Goal: Information Seeking & Learning: Learn about a topic

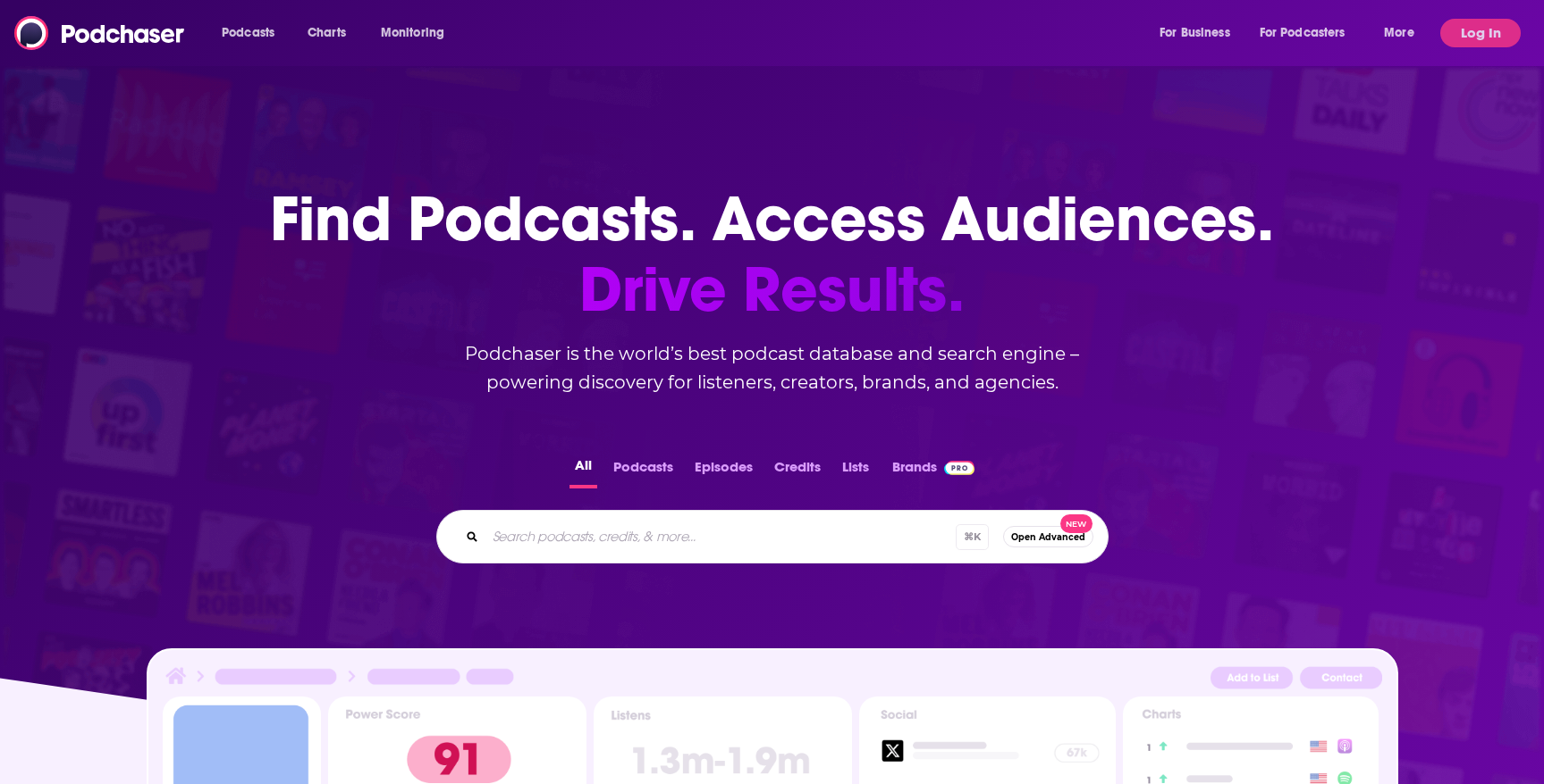
click at [697, 34] on div "Podcasts Charts Monitoring For Business For Podcasters More" at bounding box center [820, 33] width 1222 height 29
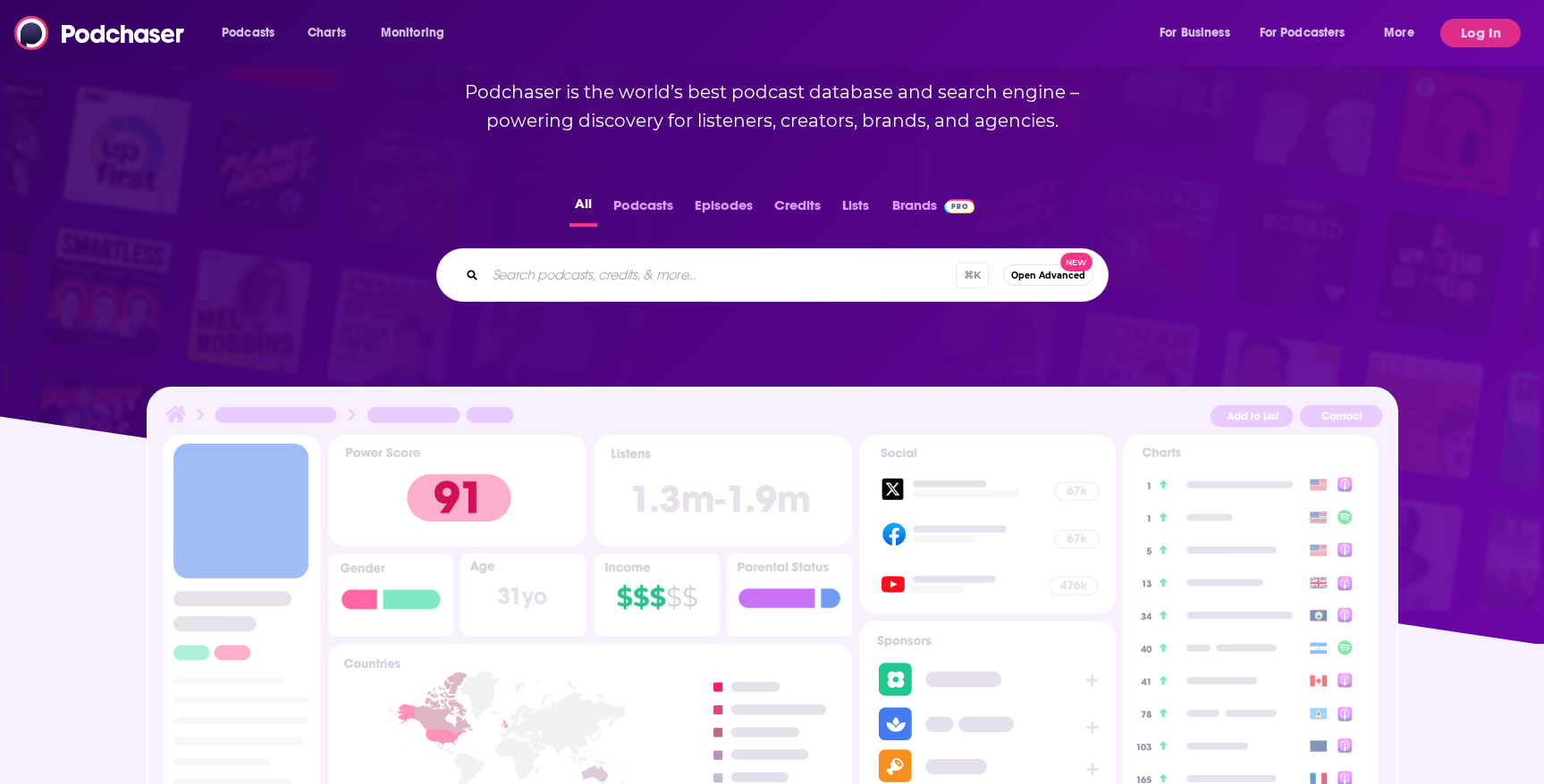
scroll to position [303, 0]
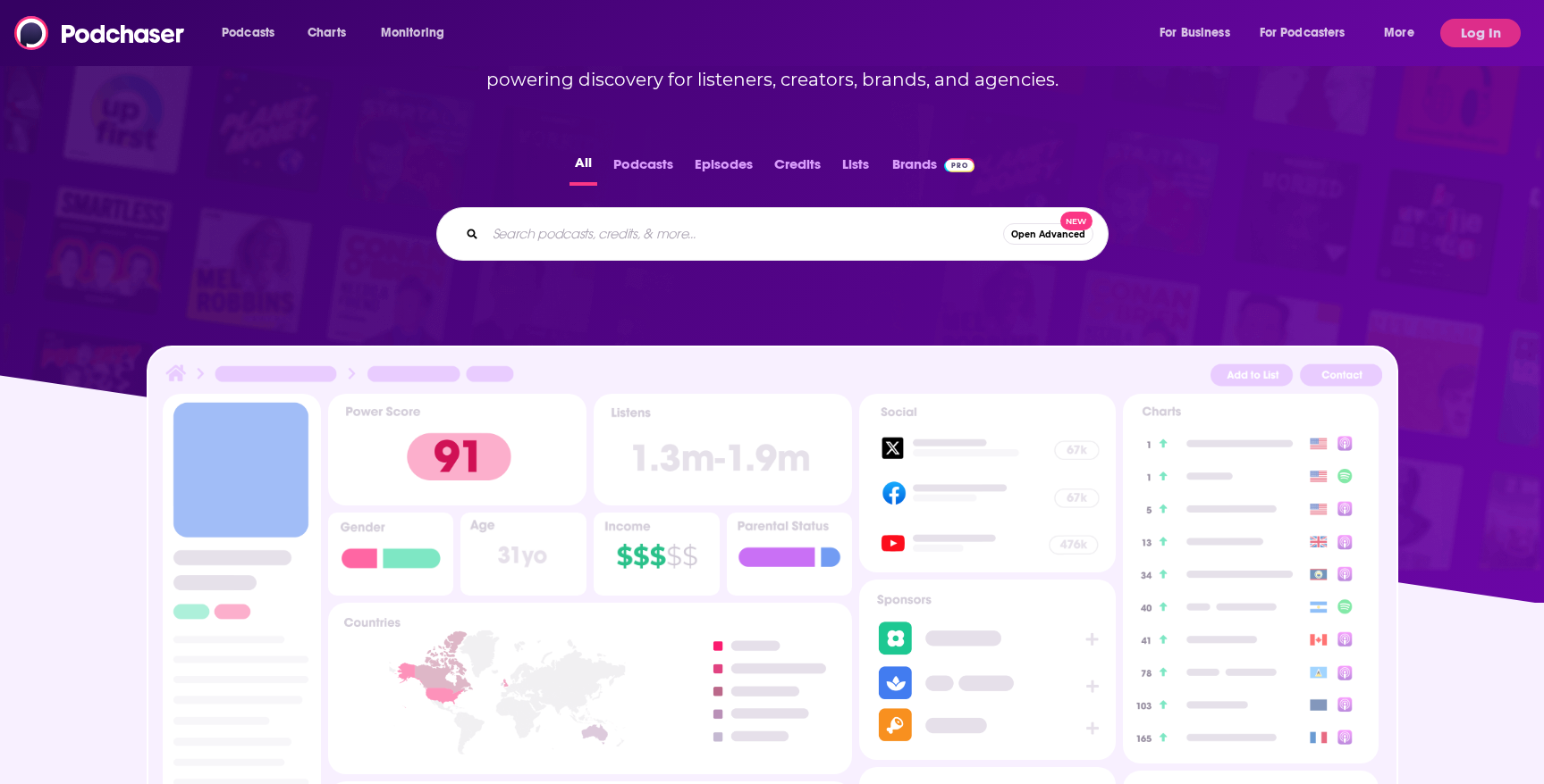
click at [588, 225] on input "Search podcasts, credits, & more..." at bounding box center [744, 234] width 518 height 29
type input "e"
type input "[PERSON_NAME]"
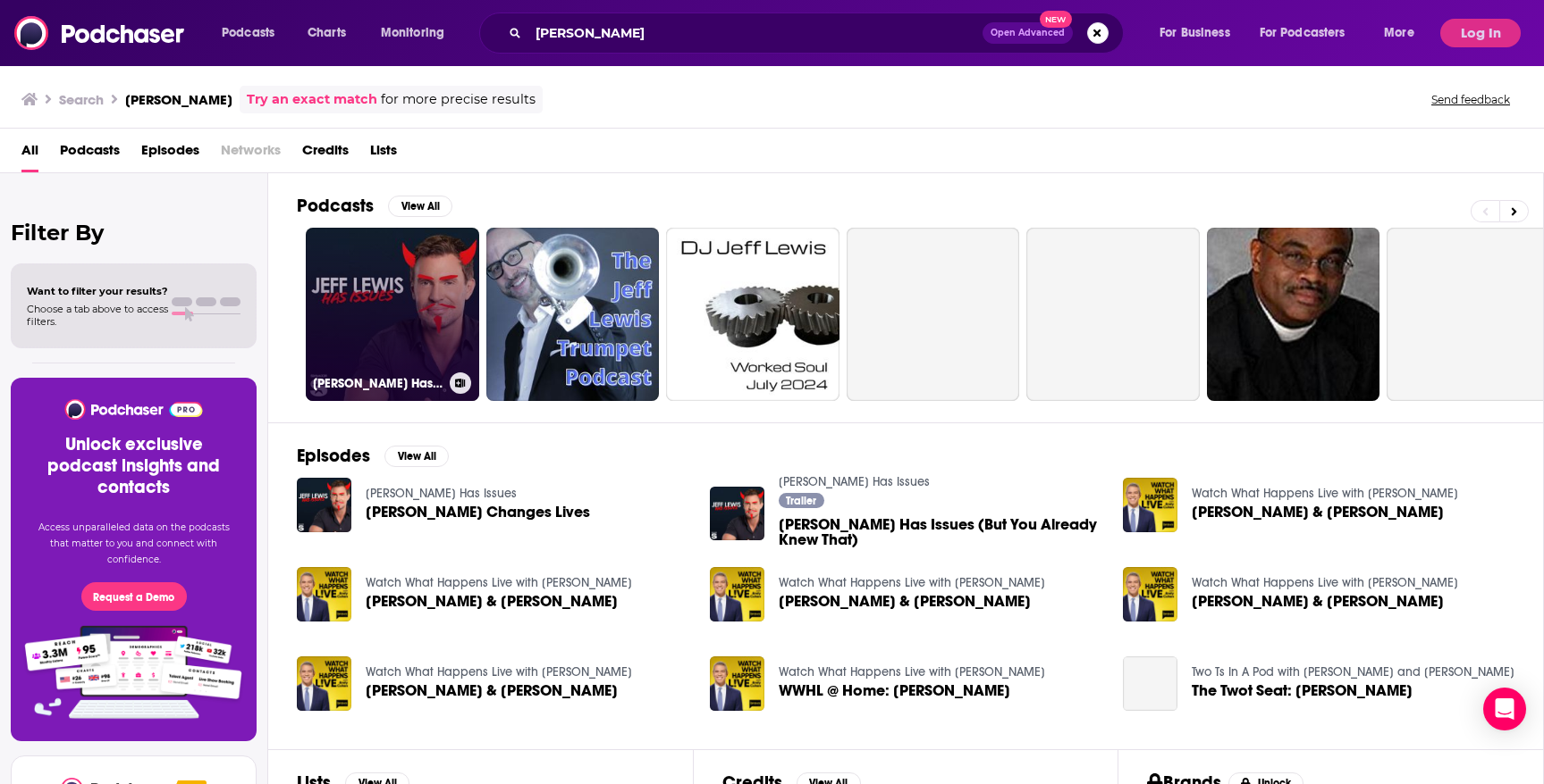
click at [391, 341] on link "[PERSON_NAME] Has Issues" at bounding box center [392, 314] width 173 height 173
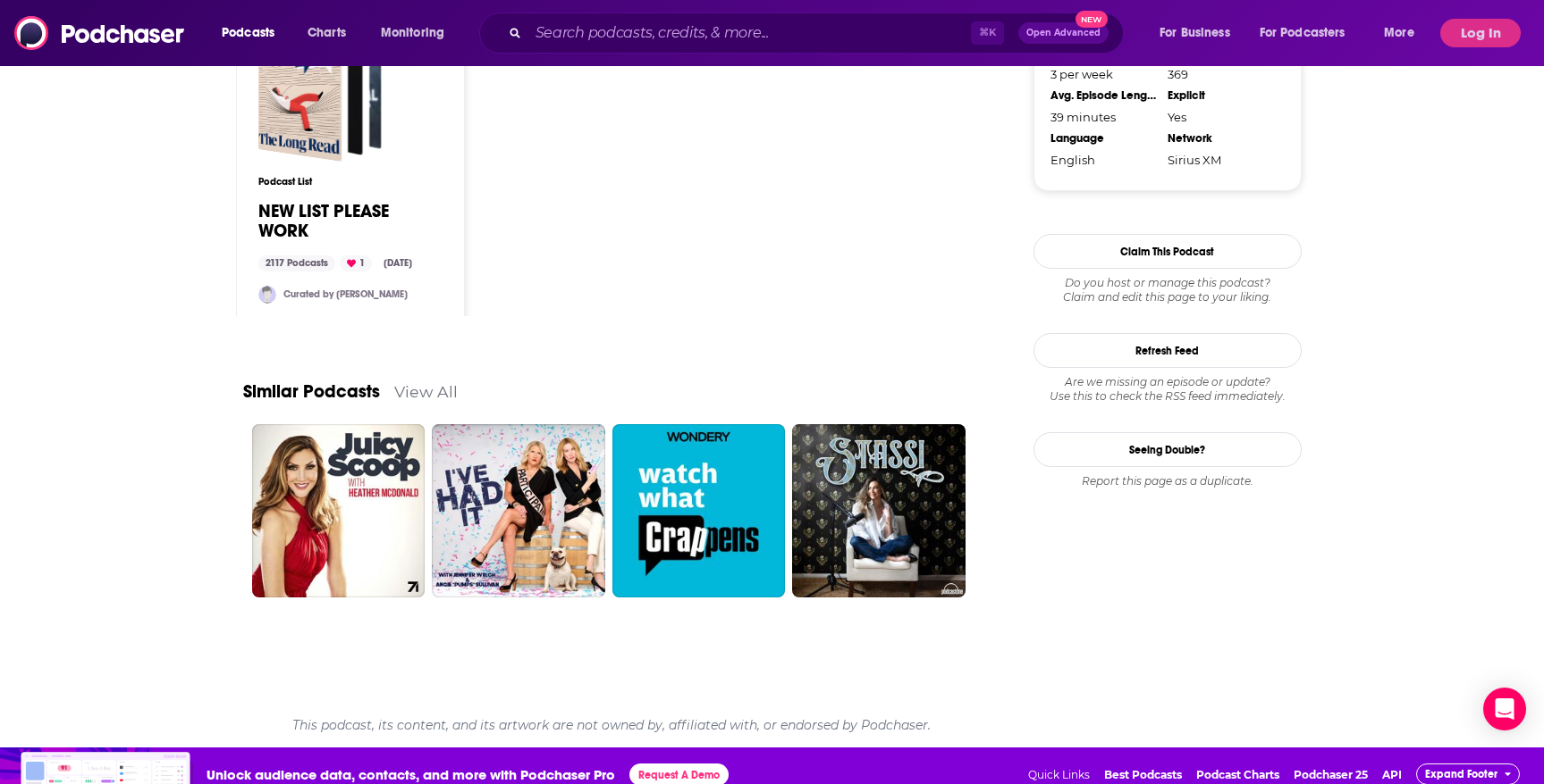
scroll to position [1870, 0]
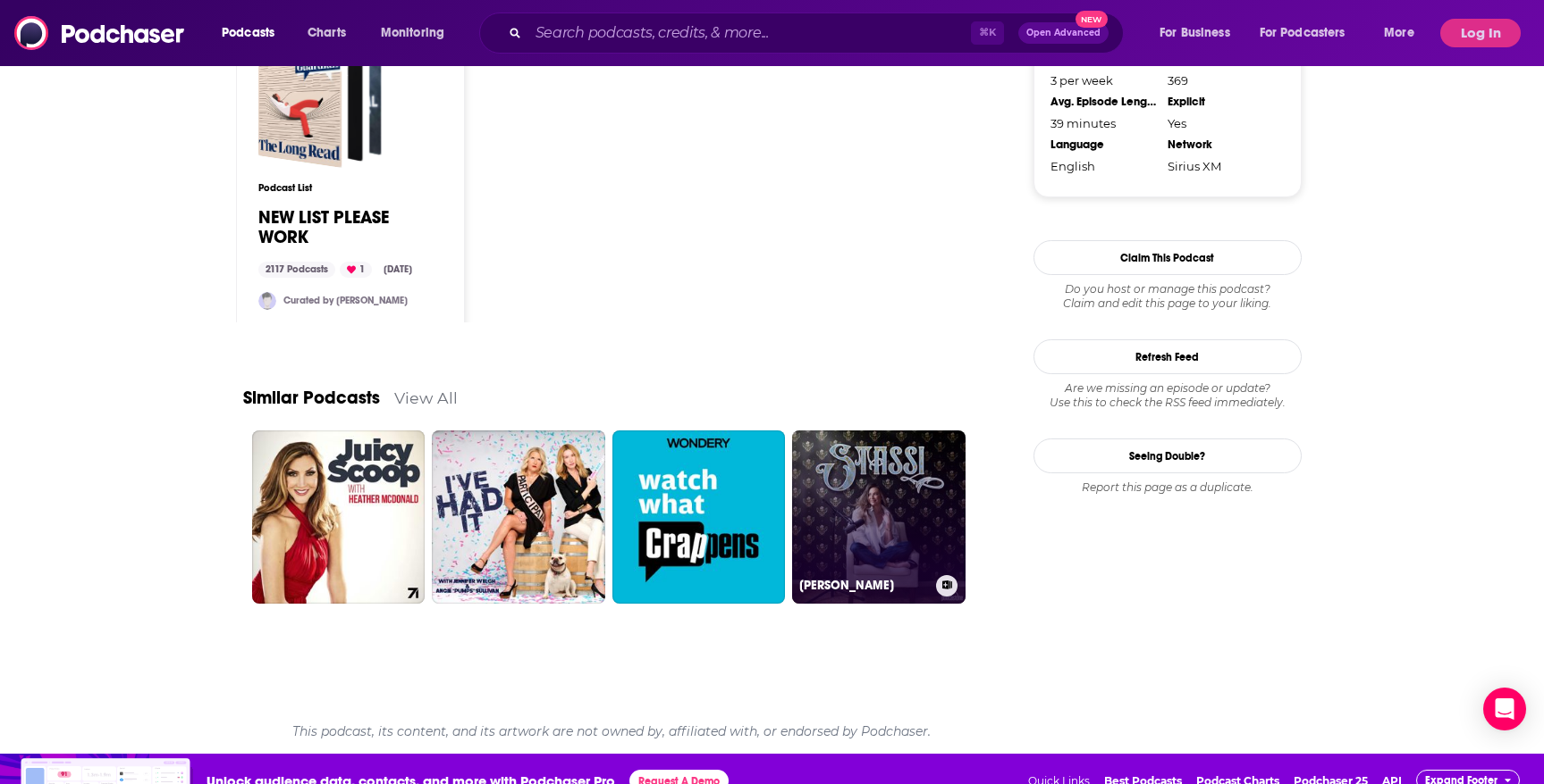
click at [882, 494] on link "[PERSON_NAME]" at bounding box center [878, 517] width 173 height 173
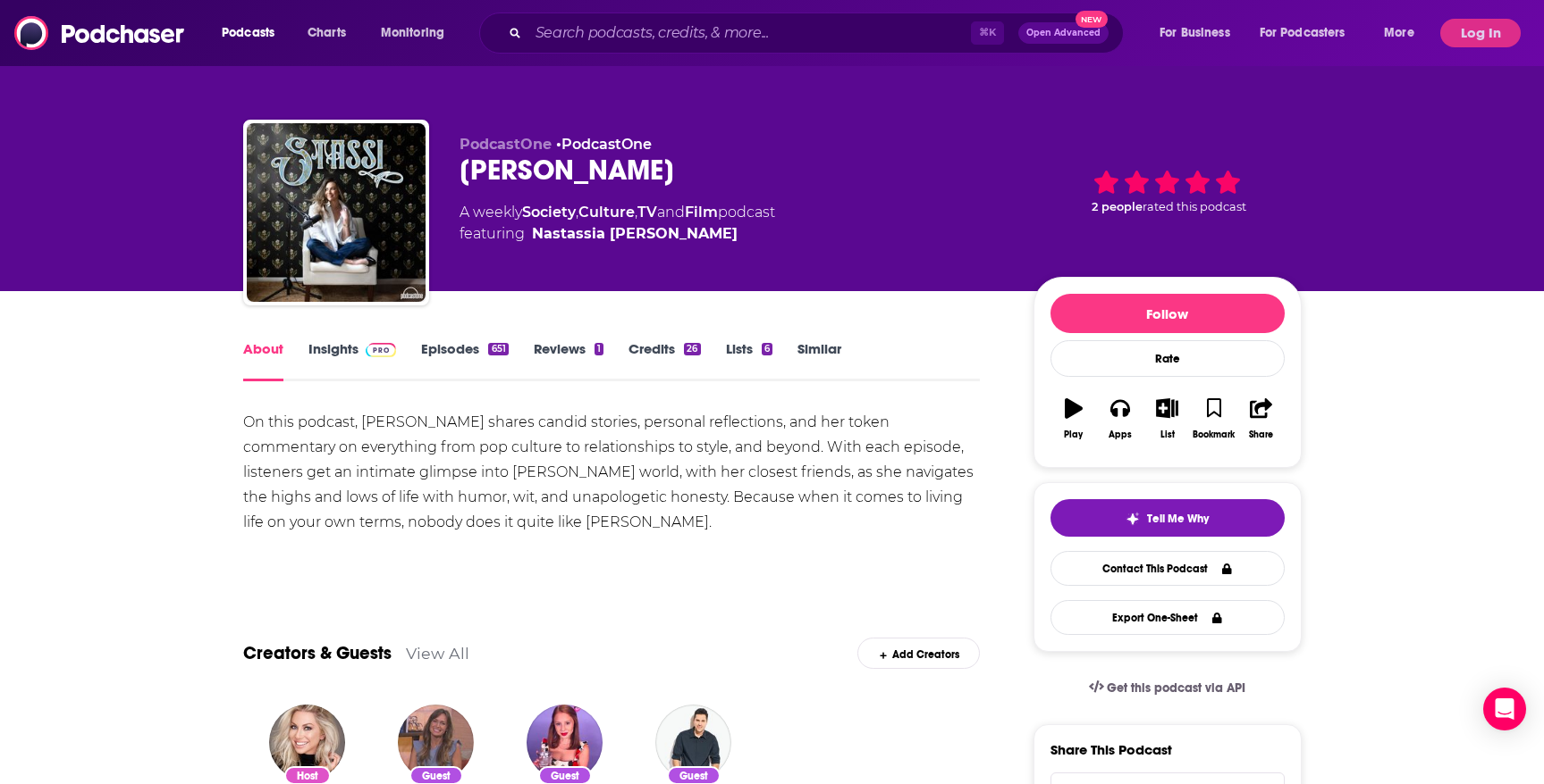
type input "[URL][DOMAIN_NAME][PERSON_NAME]"
